Goal: Navigation & Orientation: Find specific page/section

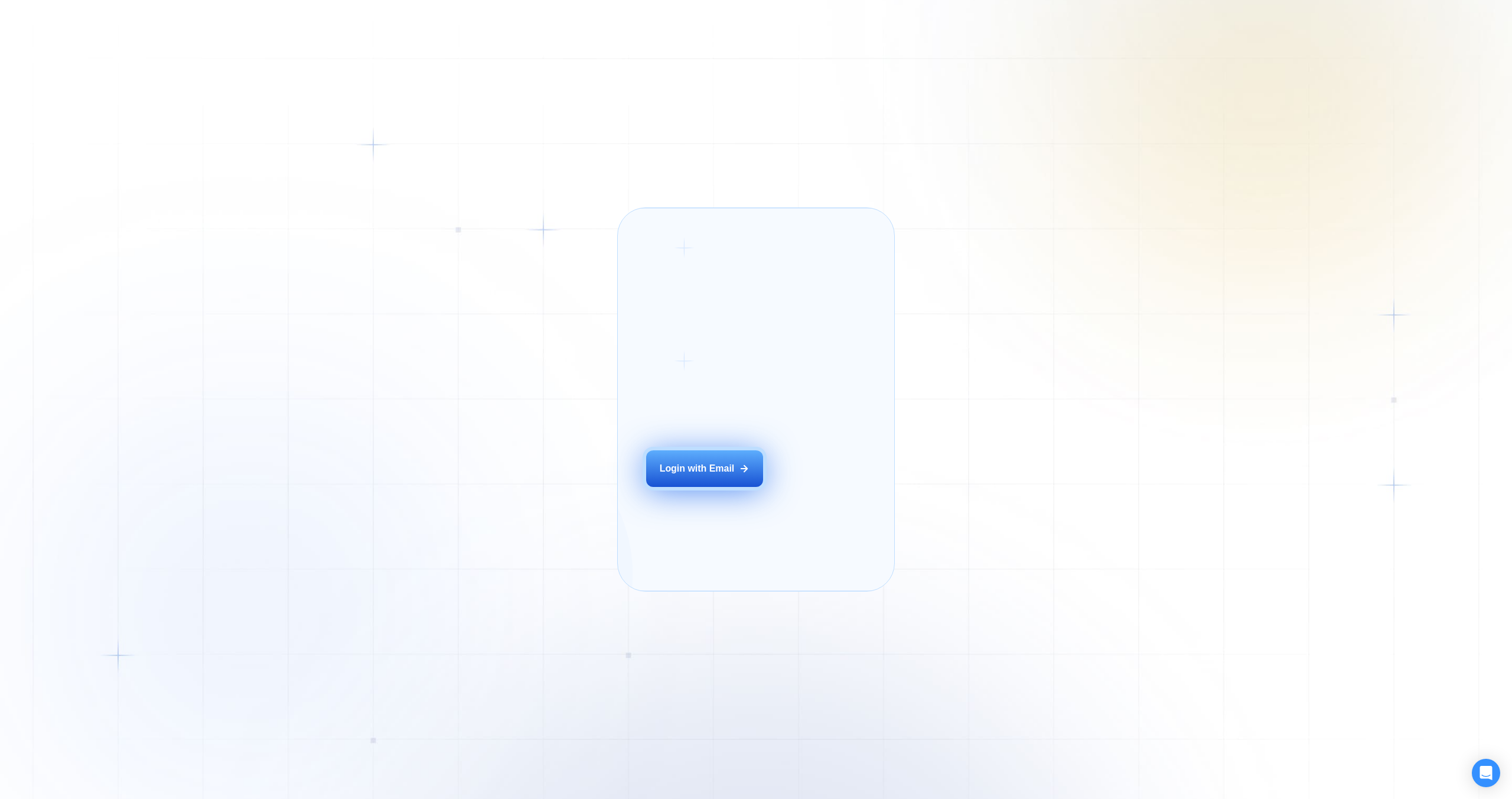
click at [683, 475] on div "Login with Email" at bounding box center [697, 468] width 75 height 13
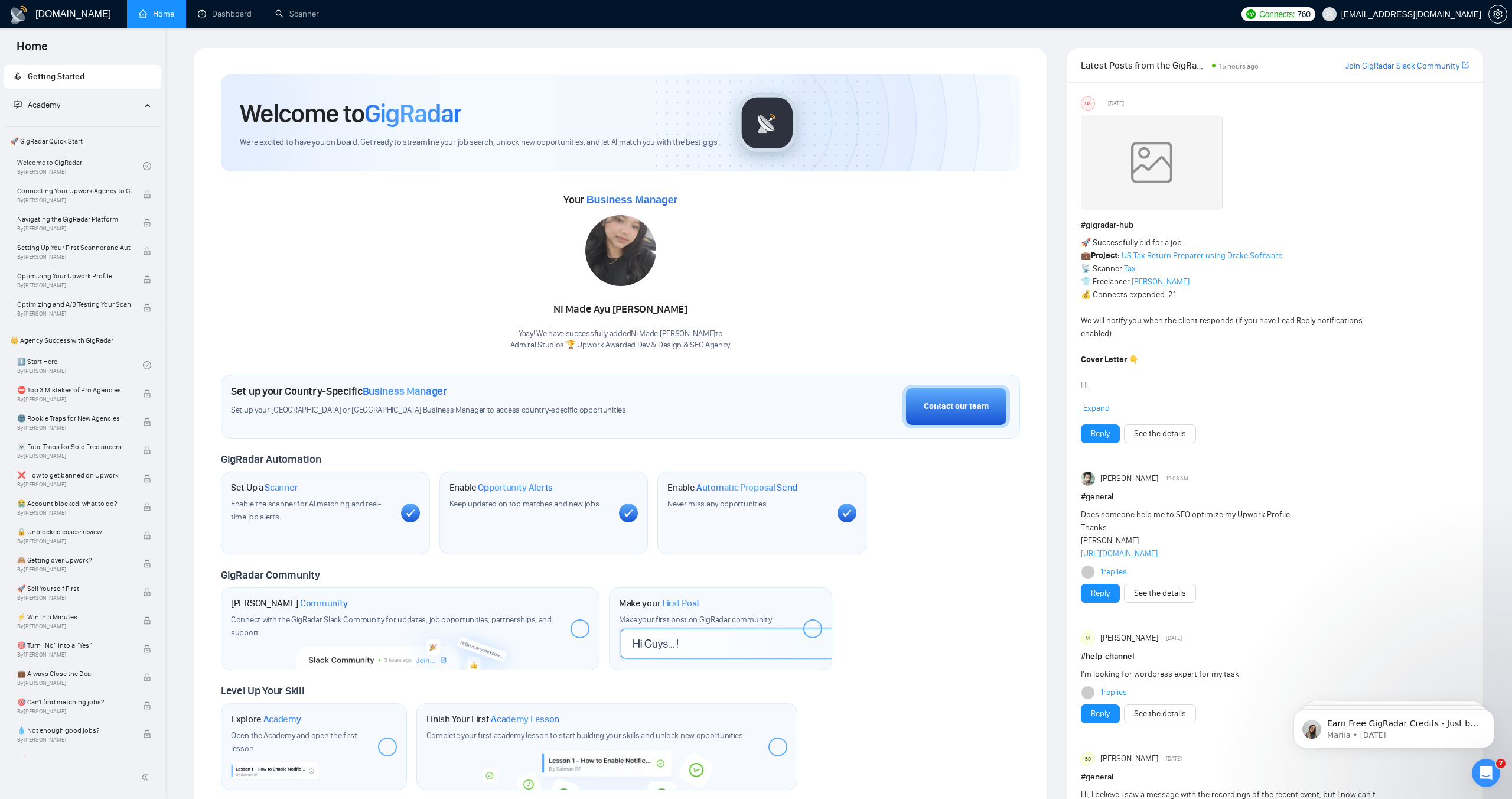
click at [1097, 405] on span "Expand" at bounding box center [1097, 408] width 27 height 10
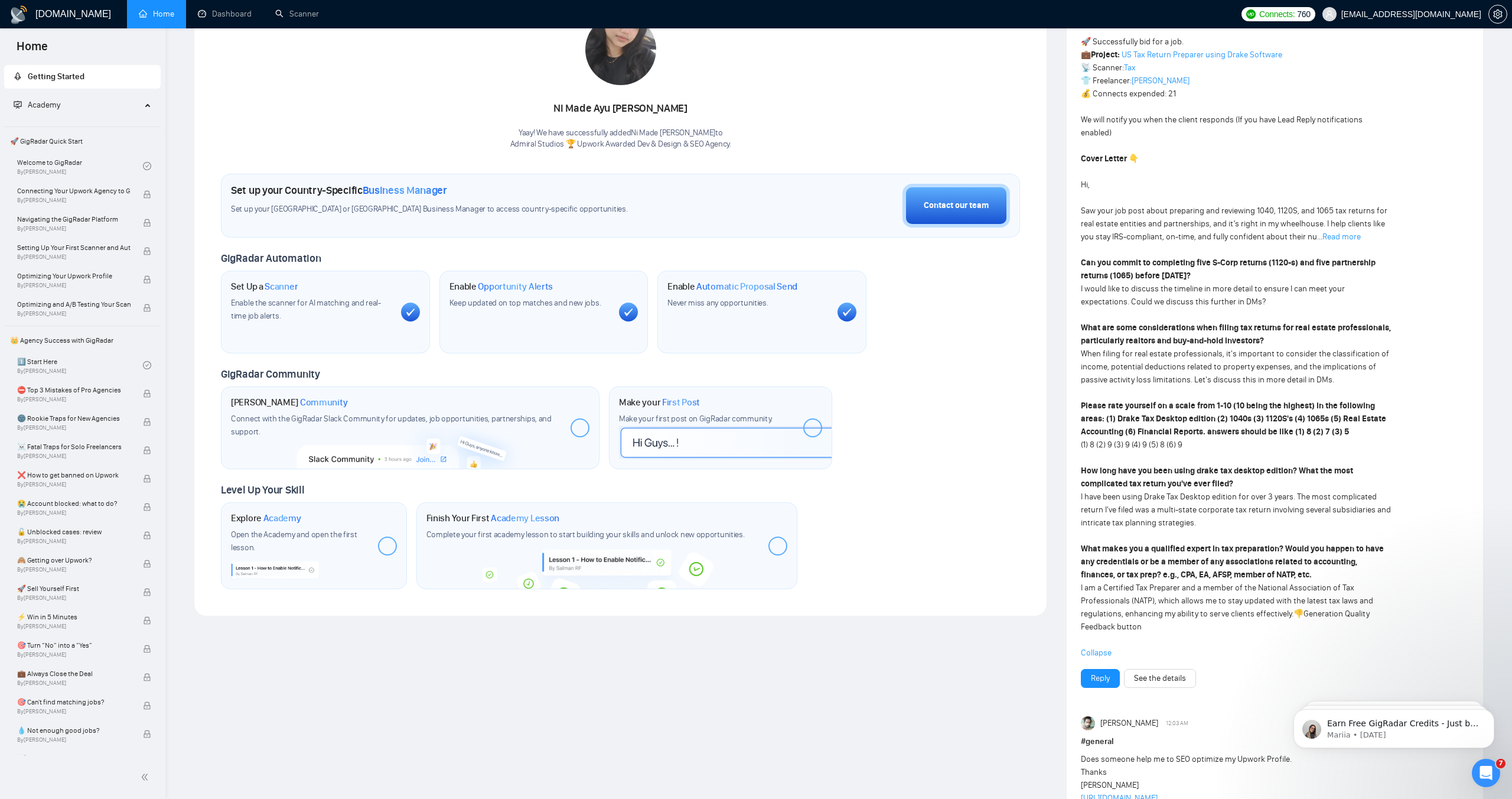
scroll to position [200, 0]
click at [1338, 237] on link "Read more" at bounding box center [1341, 237] width 38 height 10
